Goal: Entertainment & Leisure: Consume media (video, audio)

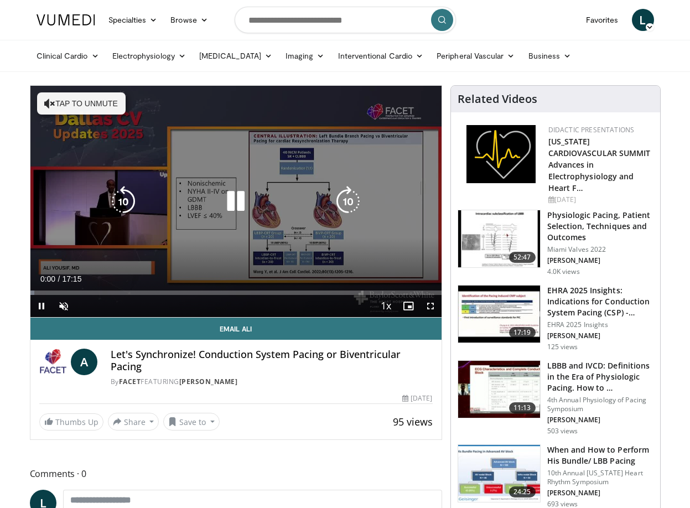
click at [78, 106] on button "Tap to unmute" at bounding box center [81, 103] width 89 height 22
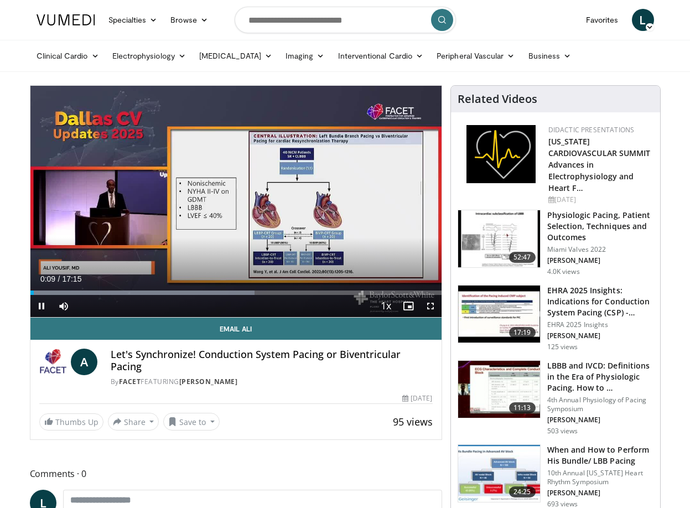
click at [428, 306] on span "Video Player" at bounding box center [431, 306] width 22 height 22
